Goal: Information Seeking & Learning: Learn about a topic

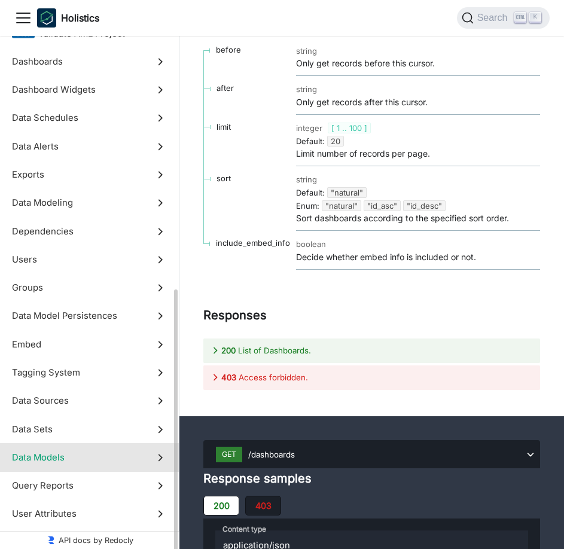
scroll to position [354, 0]
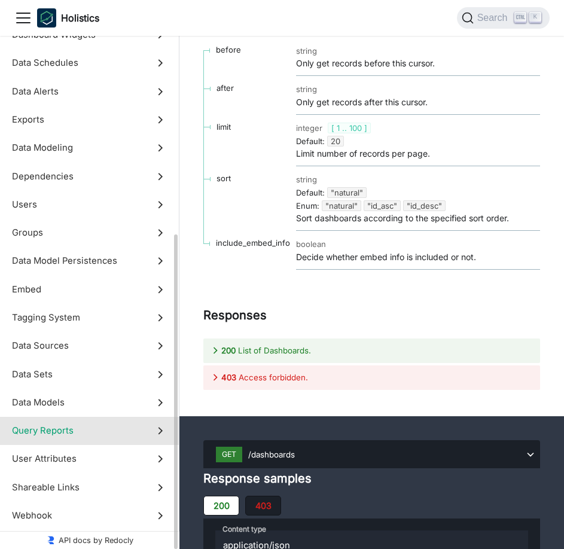
click at [123, 436] on span "Query Reports" at bounding box center [78, 430] width 132 height 13
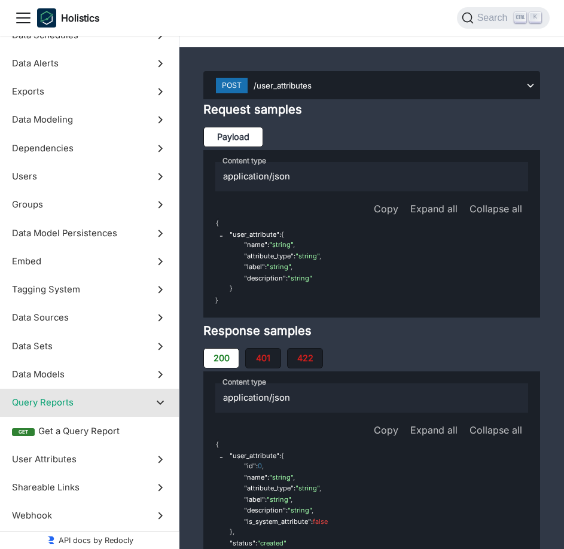
scroll to position [70838, 0]
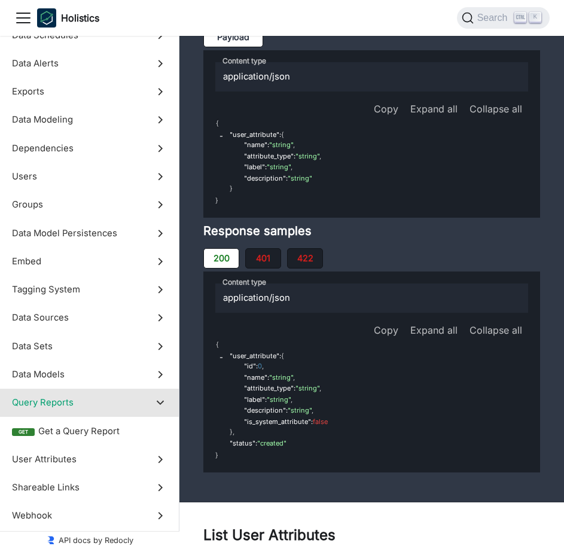
scroll to position [71017, 0]
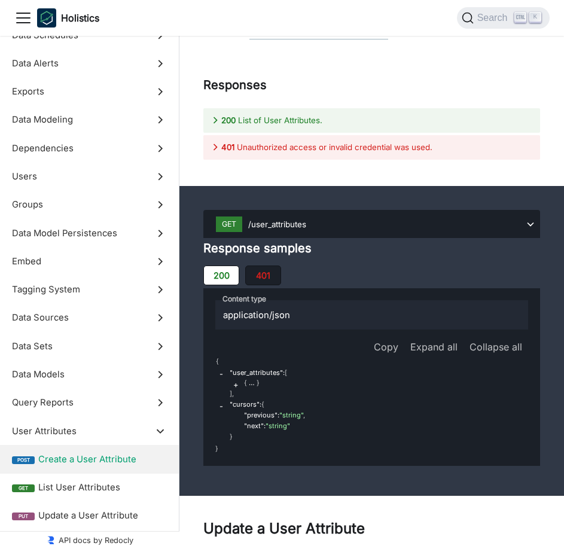
scroll to position [71736, 0]
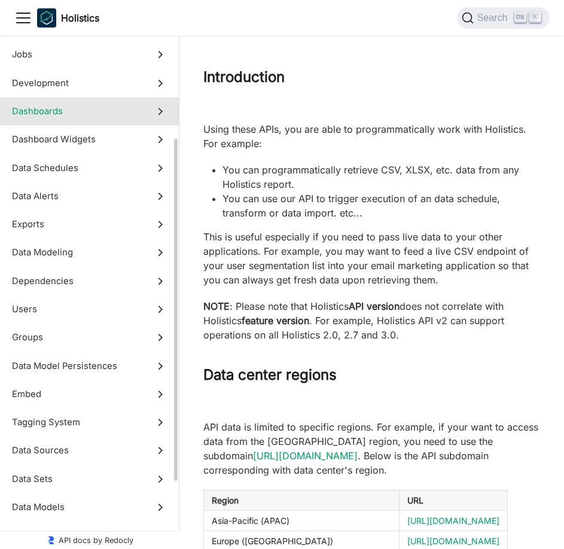
click at [93, 107] on span "Dashboards" at bounding box center [78, 111] width 132 height 13
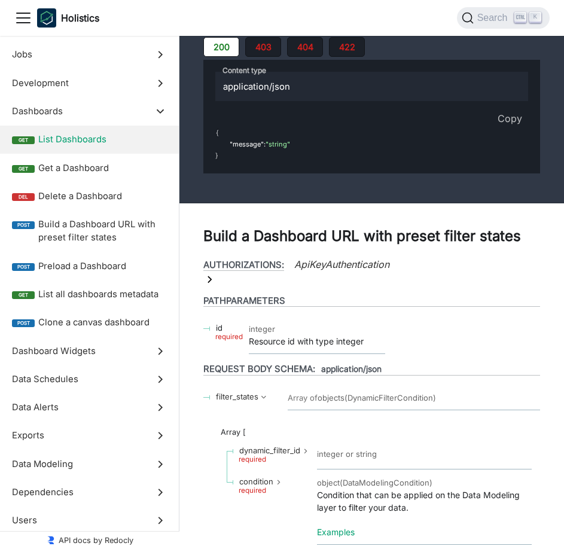
scroll to position [25812, 0]
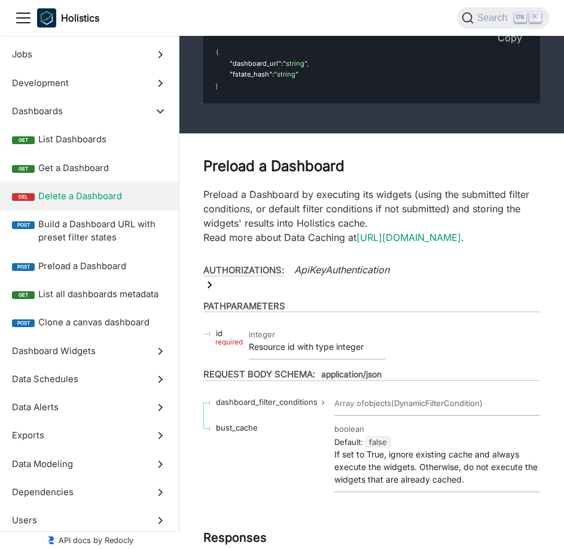
scroll to position [26769, 0]
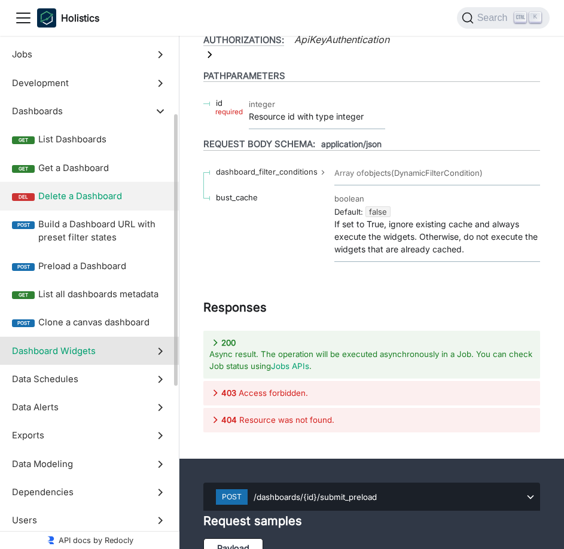
click at [95, 352] on span "Dashboard Widgets" at bounding box center [78, 351] width 132 height 13
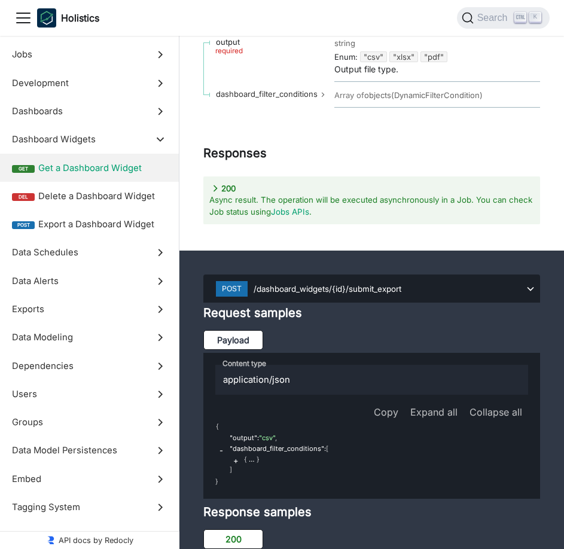
scroll to position [31205, 0]
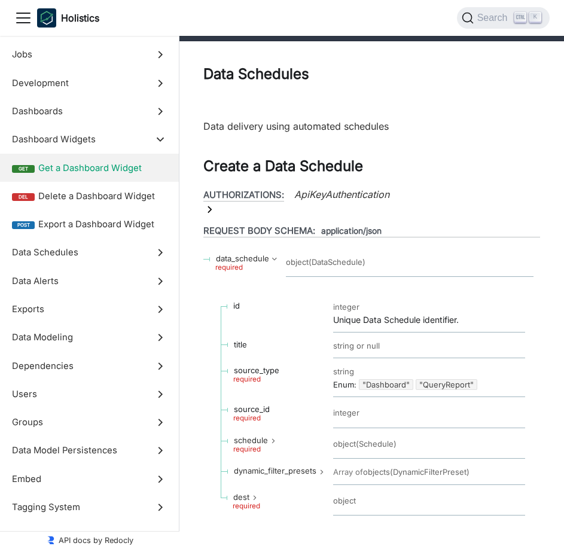
scroll to position [31803, 0]
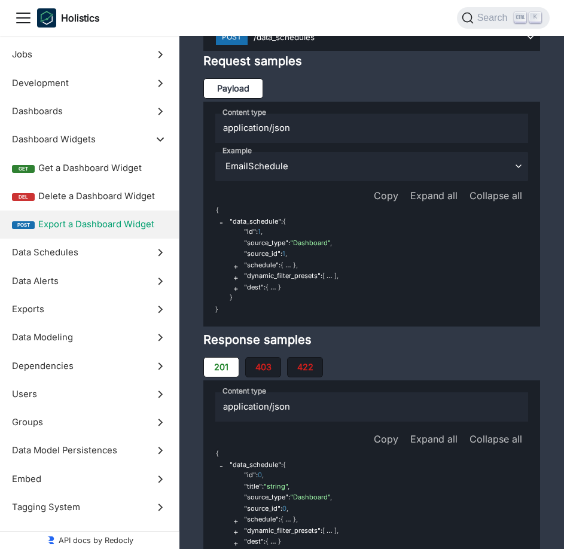
scroll to position [32522, 0]
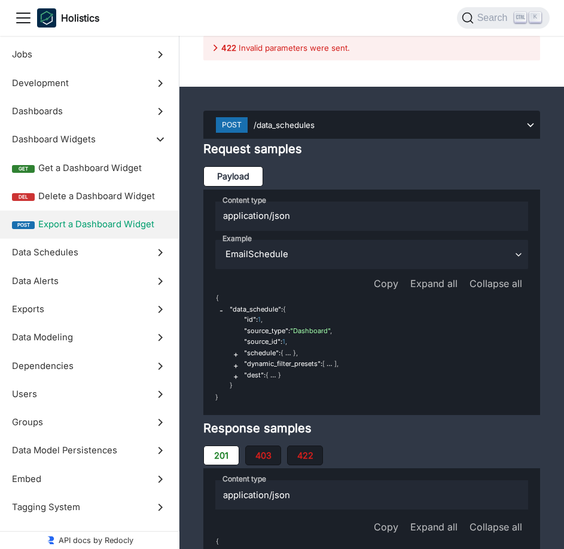
drag, startPoint x: 254, startPoint y: 215, endPoint x: 357, endPoint y: 218, distance: 103.0
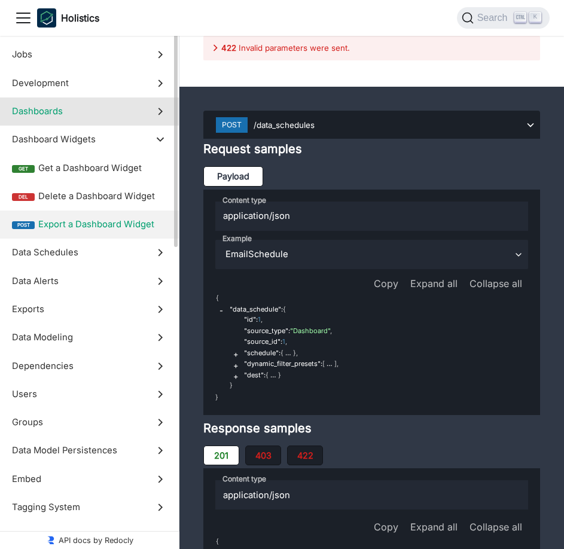
scroll to position [0, 0]
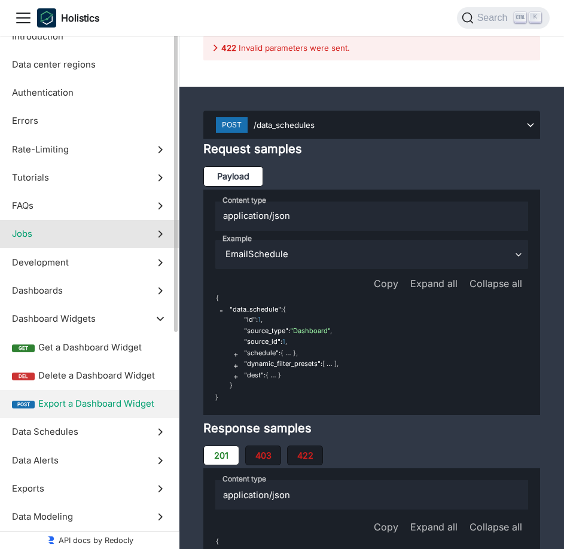
click at [129, 227] on label "Jobs" at bounding box center [89, 234] width 179 height 28
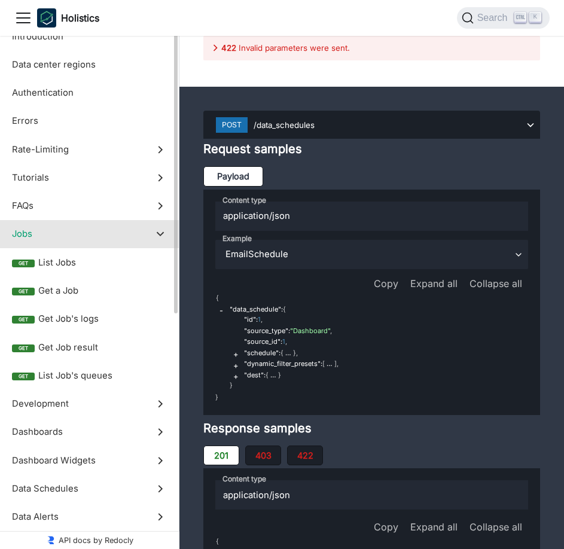
scroll to position [19589, 0]
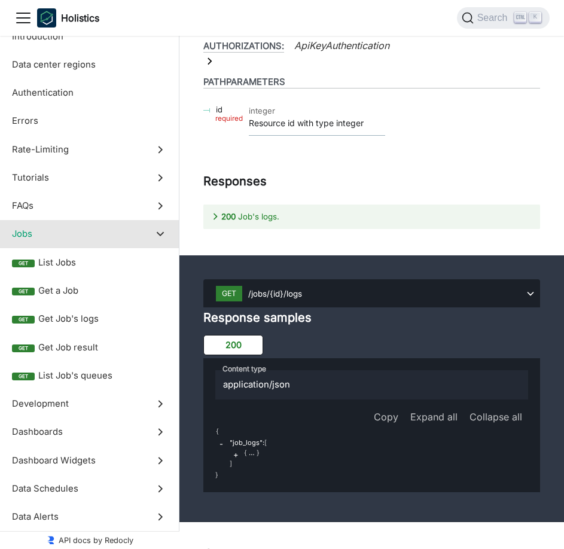
scroll to position [20008, 0]
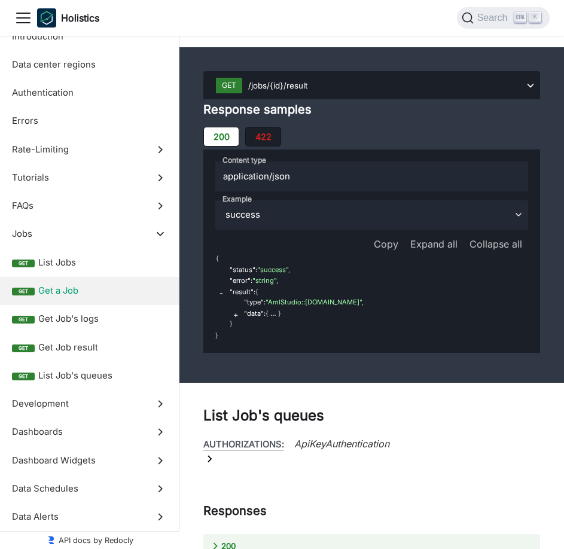
scroll to position [20726, 0]
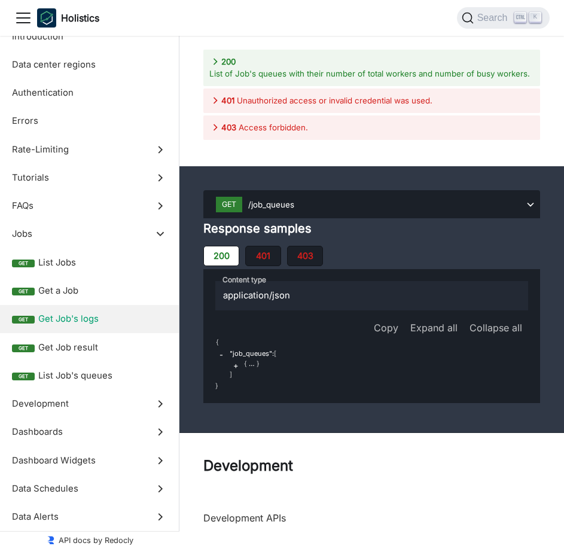
scroll to position [21205, 0]
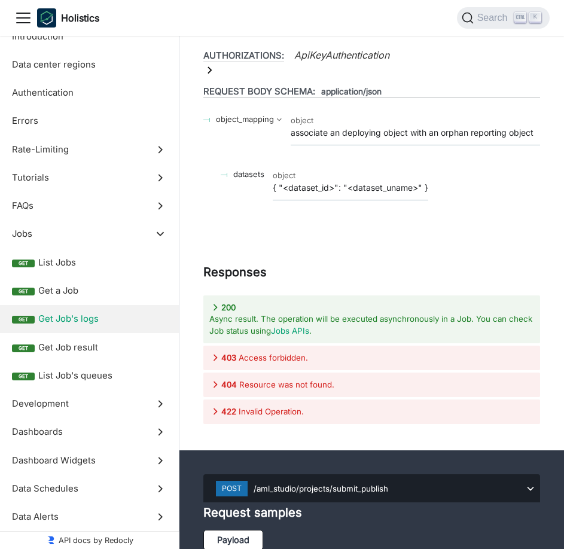
scroll to position [21923, 0]
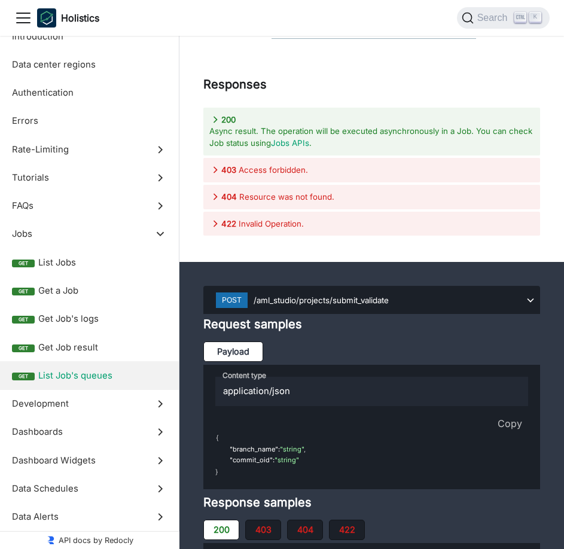
scroll to position [23180, 0]
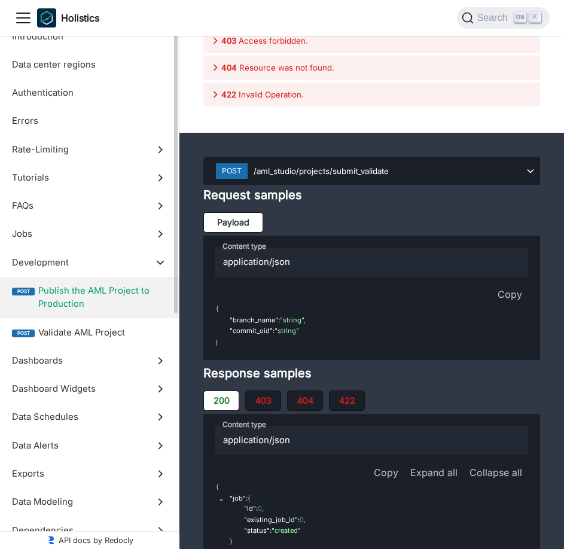
scroll to position [22761, 0]
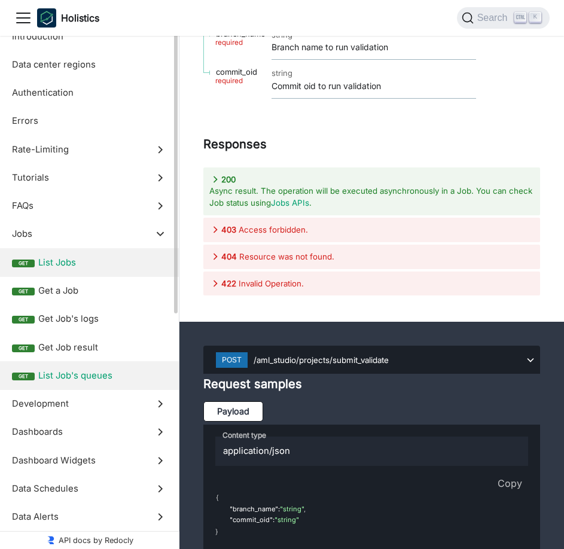
click at [83, 275] on label "get List Jobs" at bounding box center [89, 262] width 179 height 28
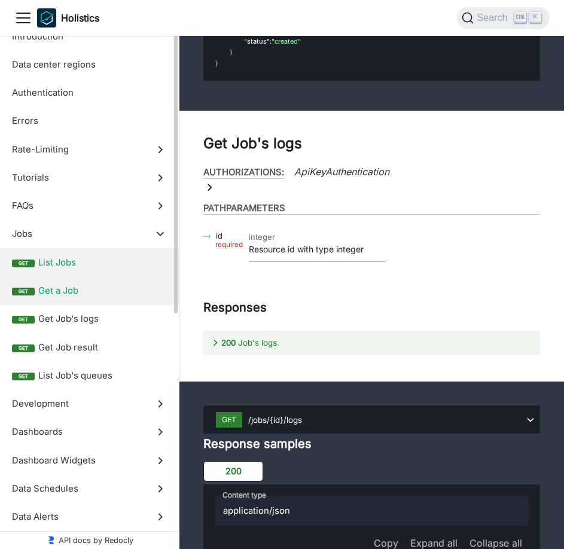
click at [81, 291] on span "Get a Job" at bounding box center [102, 290] width 129 height 13
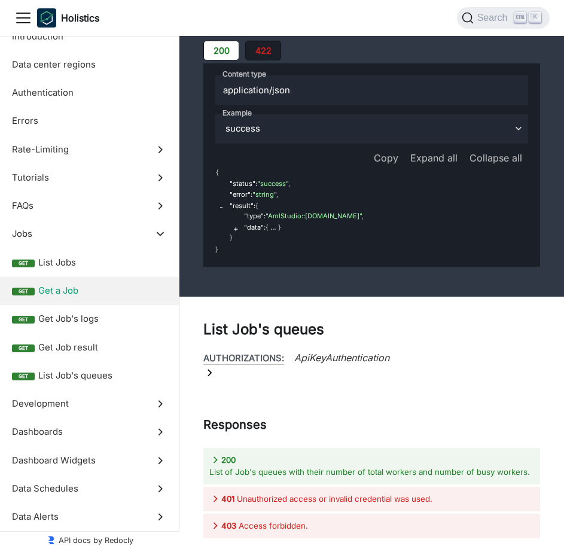
scroll to position [20931, 0]
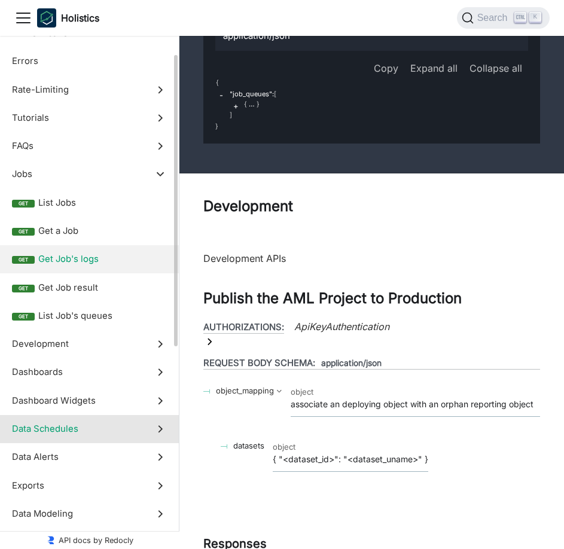
scroll to position [120, 0]
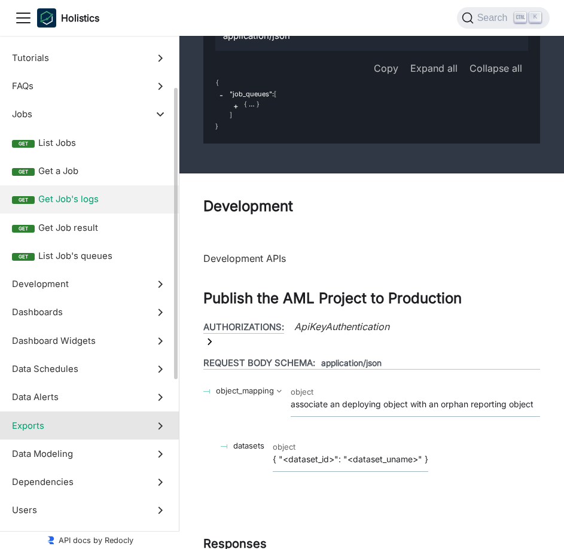
click at [116, 417] on label "Exports" at bounding box center [89, 426] width 179 height 28
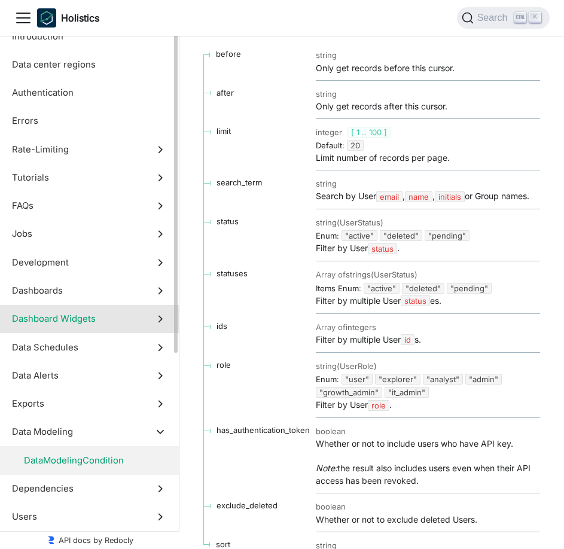
click at [132, 317] on span "Dashboard Widgets" at bounding box center [78, 318] width 132 height 13
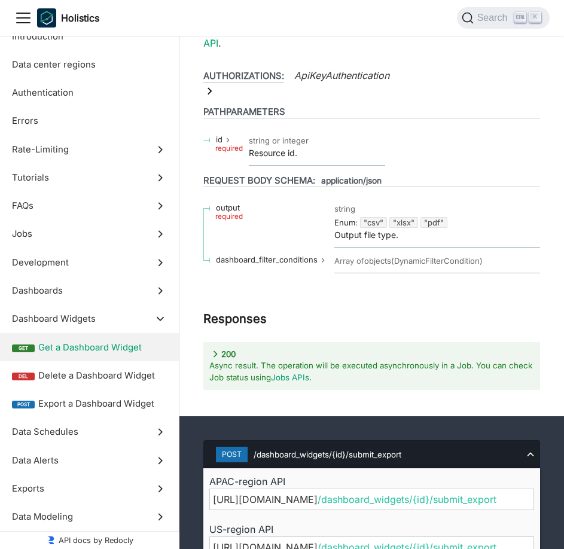
scroll to position [31025, 0]
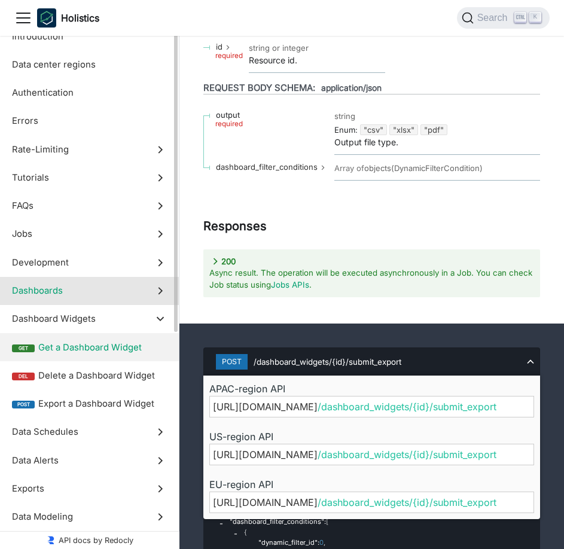
click at [93, 290] on span "Dashboards" at bounding box center [78, 290] width 132 height 13
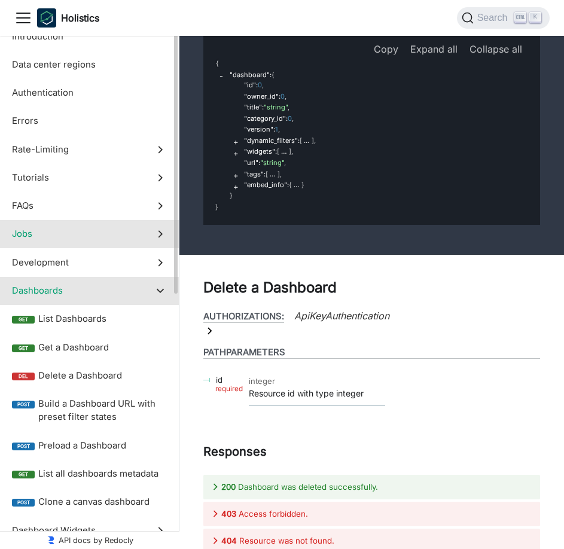
click at [108, 236] on span "Jobs" at bounding box center [78, 233] width 132 height 13
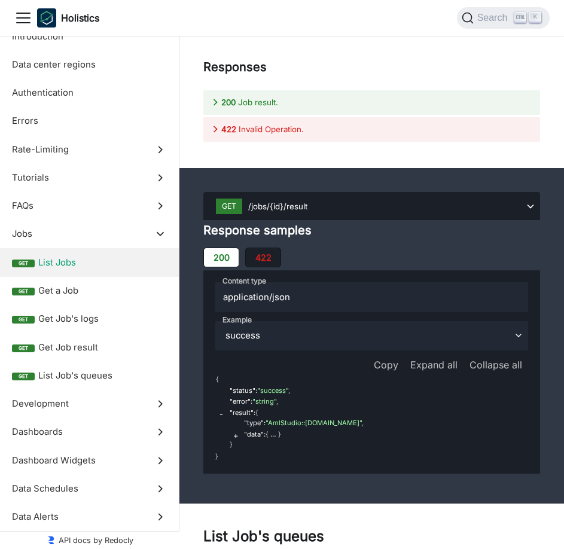
scroll to position [20666, 0]
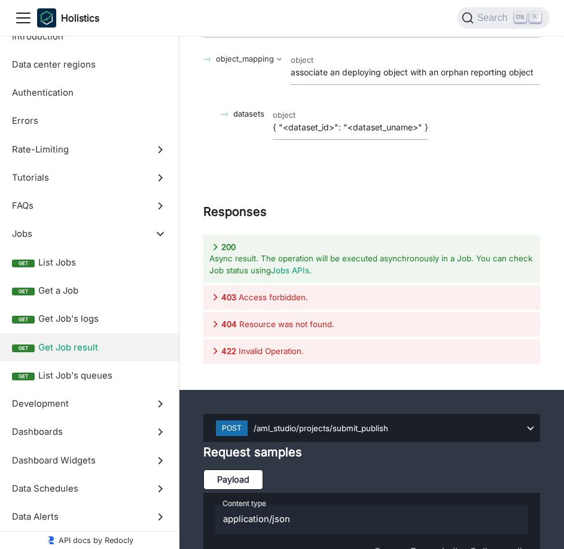
scroll to position [21803, 0]
